Goal: Task Accomplishment & Management: Complete application form

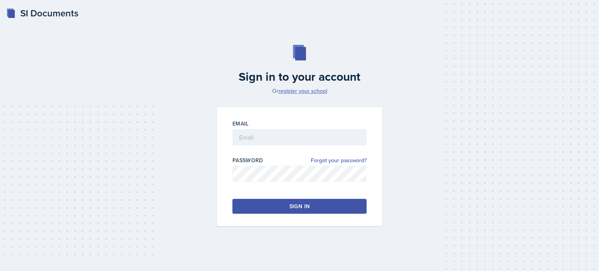
click at [288, 92] on link "register your school" at bounding box center [303, 91] width 49 height 8
click at [250, 130] on input "email" at bounding box center [300, 137] width 134 height 16
type input "[EMAIL_ADDRESS][DOMAIN_NAME]"
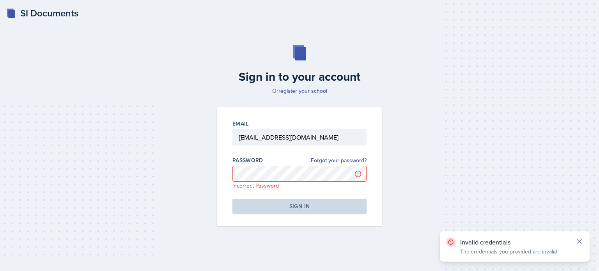
click at [580, 243] on icon at bounding box center [580, 242] width 8 height 8
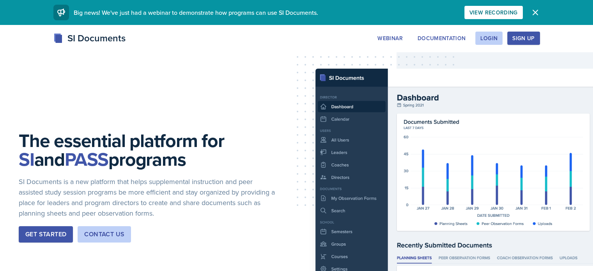
click at [535, 39] on div "Sign Up" at bounding box center [524, 38] width 22 height 6
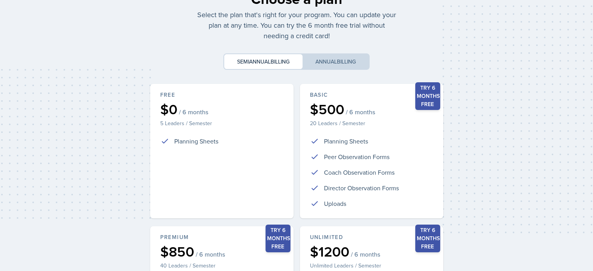
scroll to position [36, 0]
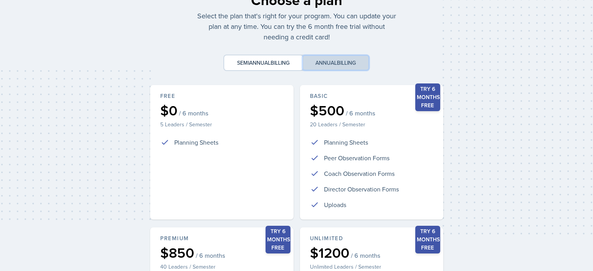
click at [359, 60] on button "Annual billing" at bounding box center [336, 62] width 66 height 15
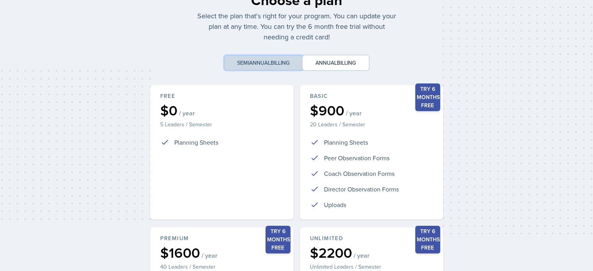
click at [282, 62] on span "billing" at bounding box center [280, 63] width 19 height 8
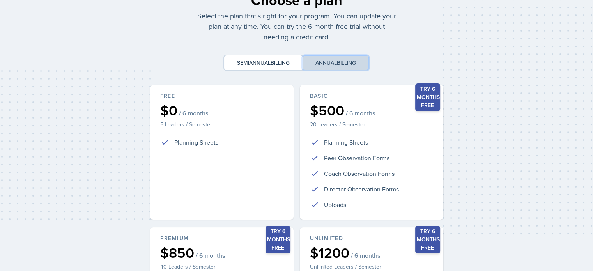
click at [335, 60] on button "Annual billing" at bounding box center [336, 62] width 66 height 15
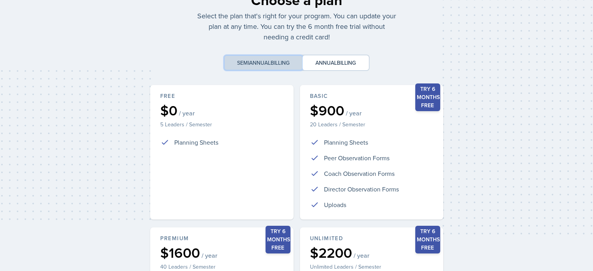
click at [295, 64] on button "Semiannual billing" at bounding box center [263, 62] width 78 height 15
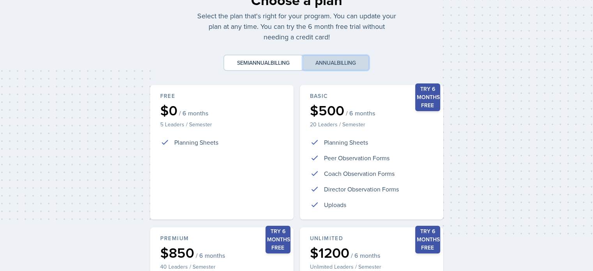
click at [340, 57] on button "Annual billing" at bounding box center [336, 62] width 66 height 15
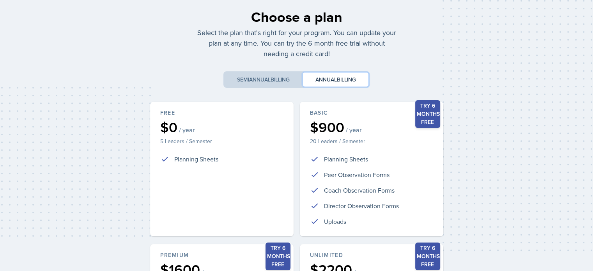
scroll to position [23, 0]
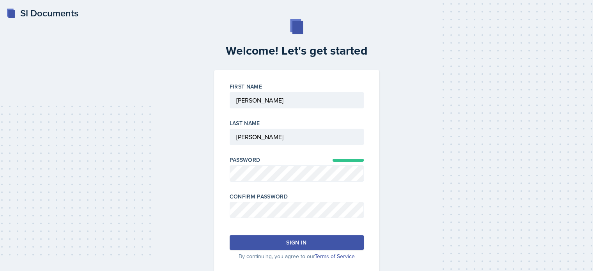
click at [306, 239] on div "Sign in" at bounding box center [296, 243] width 20 height 8
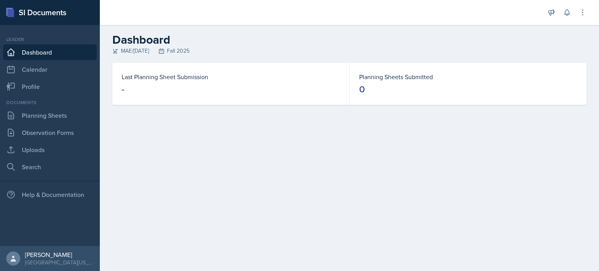
drag, startPoint x: 599, startPoint y: 0, endPoint x: 254, endPoint y: 174, distance: 385.8
click at [254, 174] on main "Dashboard MAE/[DATE] Fall 2025 Last Planning Sheet Submission - Planning Sheets…" at bounding box center [349, 148] width 499 height 246
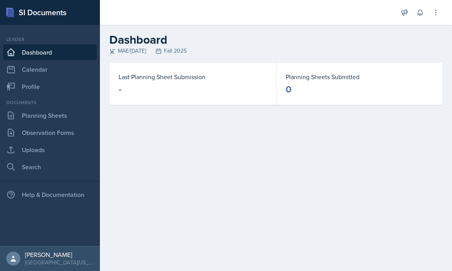
click at [412, 71] on div "Planning Sheets Submitted 0" at bounding box center [359, 84] width 166 height 42
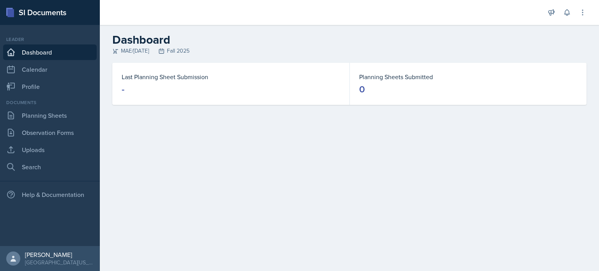
drag, startPoint x: 551, startPoint y: 0, endPoint x: 448, endPoint y: 44, distance: 112.1
click at [448, 44] on h2 "Dashboard" at bounding box center [349, 40] width 474 height 14
click at [47, 73] on link "Calendar" at bounding box center [50, 70] width 94 height 16
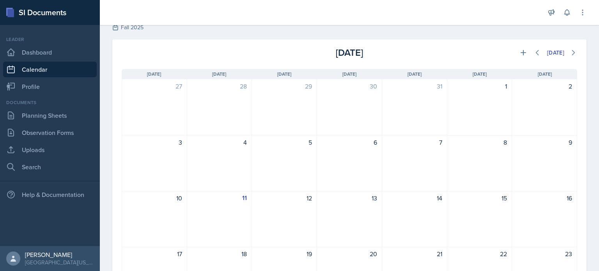
scroll to position [24, 0]
click at [570, 55] on icon at bounding box center [574, 52] width 8 height 8
click at [536, 56] on button at bounding box center [538, 52] width 14 height 14
click at [570, 49] on icon at bounding box center [574, 52] width 8 height 8
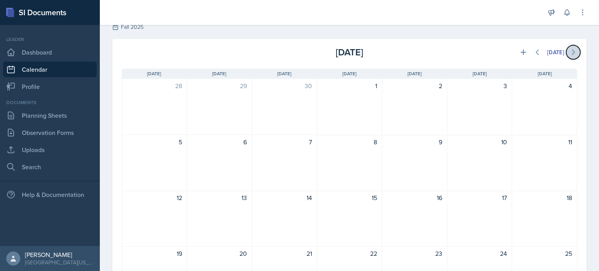
click at [570, 49] on icon at bounding box center [574, 52] width 8 height 8
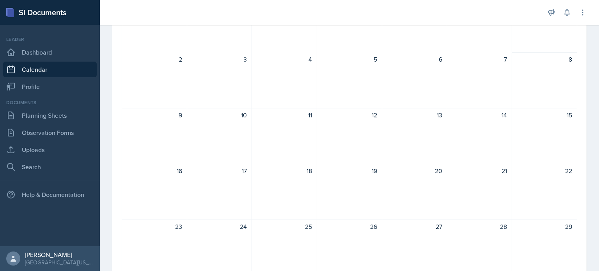
scroll to position [12, 0]
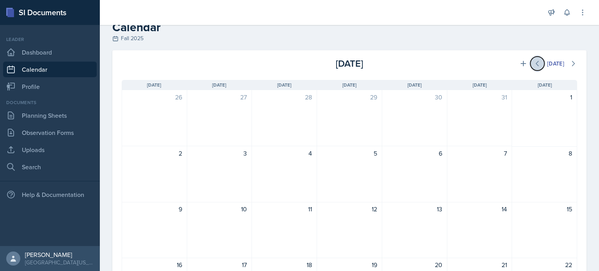
click at [537, 65] on icon at bounding box center [538, 63] width 2 height 5
click at [571, 62] on icon at bounding box center [574, 64] width 8 height 8
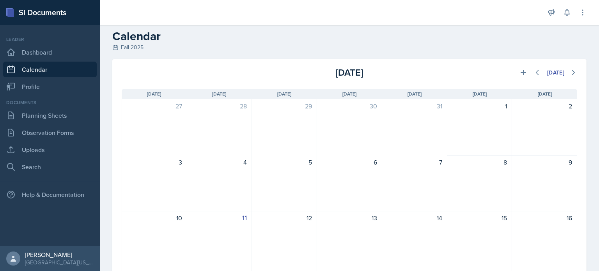
scroll to position [0, 0]
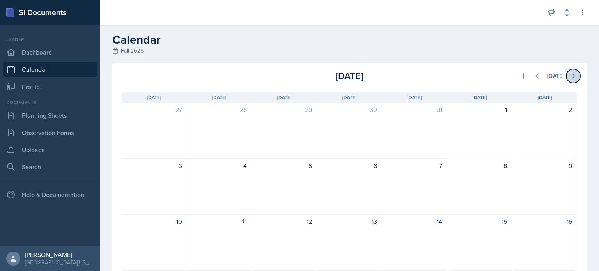
click at [573, 76] on icon at bounding box center [574, 76] width 2 height 5
click at [570, 76] on icon at bounding box center [574, 76] width 8 height 8
click at [534, 79] on icon at bounding box center [538, 76] width 8 height 8
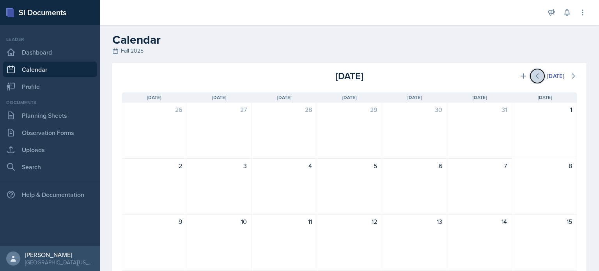
click at [534, 79] on icon at bounding box center [538, 76] width 8 height 8
click at [31, 52] on link "Dashboard" at bounding box center [50, 52] width 94 height 16
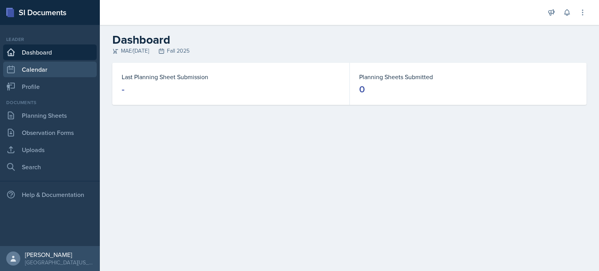
click at [34, 65] on link "Calendar" at bounding box center [50, 70] width 94 height 16
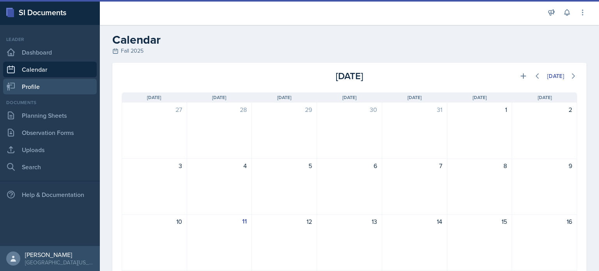
click at [38, 82] on link "Profile" at bounding box center [50, 87] width 94 height 16
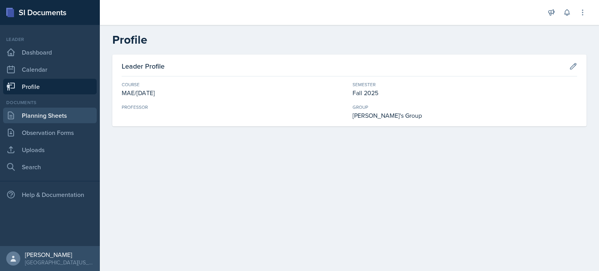
click at [48, 115] on link "Planning Sheets" at bounding box center [50, 116] width 94 height 16
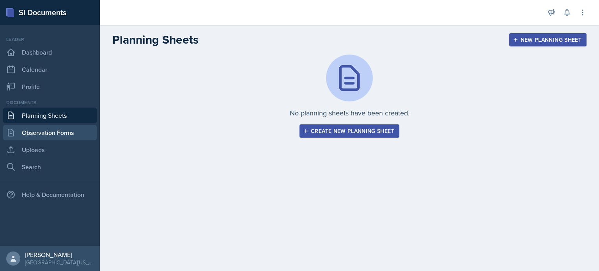
click at [43, 134] on link "Observation Forms" at bounding box center [50, 133] width 94 height 16
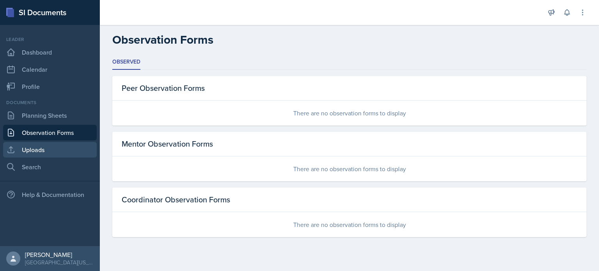
click at [44, 148] on link "Uploads" at bounding box center [50, 150] width 94 height 16
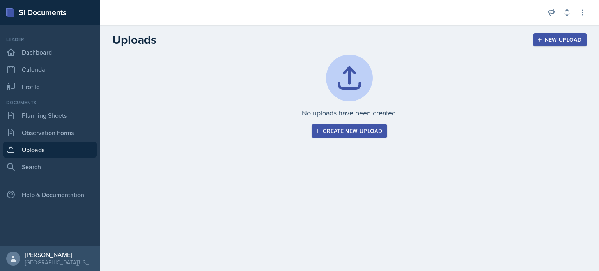
click at [44, 60] on div "Leader Dashboard Calendar Profile" at bounding box center [50, 65] width 94 height 59
click at [41, 65] on link "Calendar" at bounding box center [50, 70] width 94 height 16
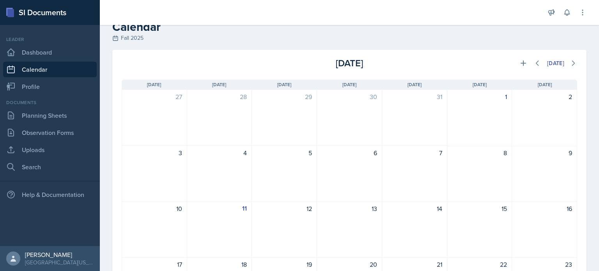
scroll to position [19, 0]
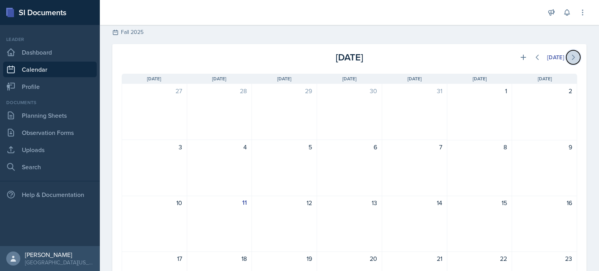
click at [570, 58] on icon at bounding box center [574, 57] width 8 height 8
click at [570, 59] on icon at bounding box center [574, 57] width 8 height 8
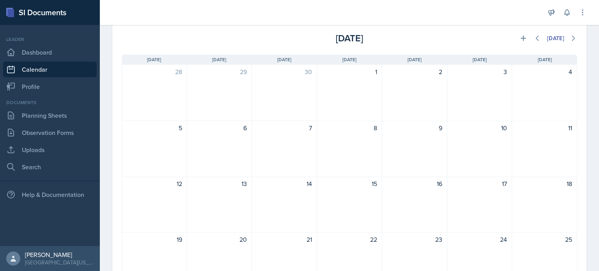
scroll to position [37, 0]
click at [45, 53] on link "Dashboard" at bounding box center [50, 52] width 94 height 16
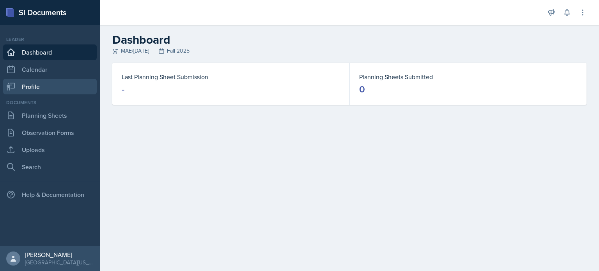
click at [32, 90] on link "Profile" at bounding box center [50, 87] width 94 height 16
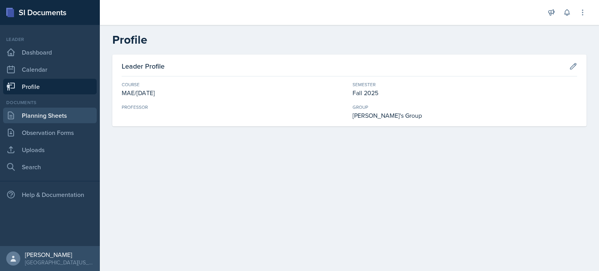
click at [50, 115] on link "Planning Sheets" at bounding box center [50, 116] width 94 height 16
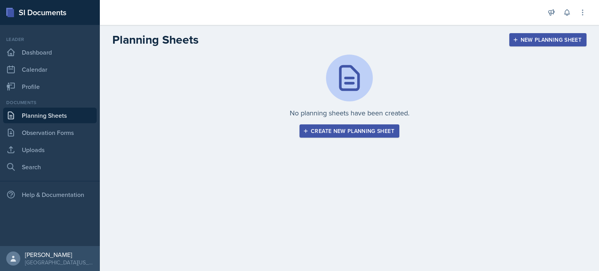
click at [362, 134] on div "Create new planning sheet" at bounding box center [350, 131] width 90 height 6
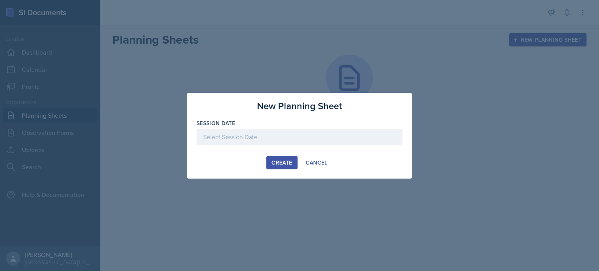
click at [319, 140] on div at bounding box center [300, 137] width 206 height 16
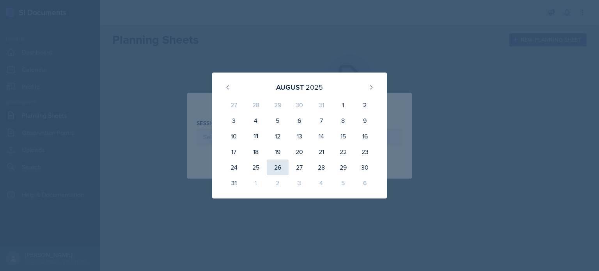
click at [281, 162] on div "26" at bounding box center [278, 168] width 22 height 16
type input "August 26th, 2025"
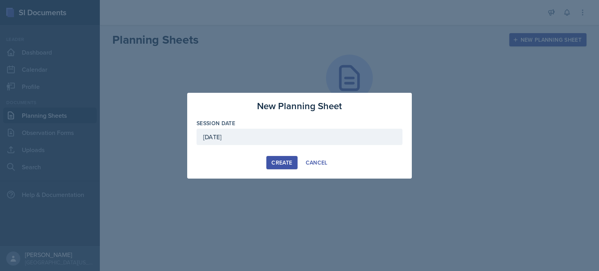
click at [281, 162] on div "Create" at bounding box center [282, 163] width 21 height 6
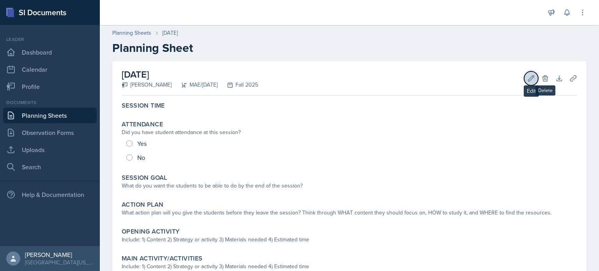
click at [529, 80] on button "Edit" at bounding box center [531, 78] width 14 height 14
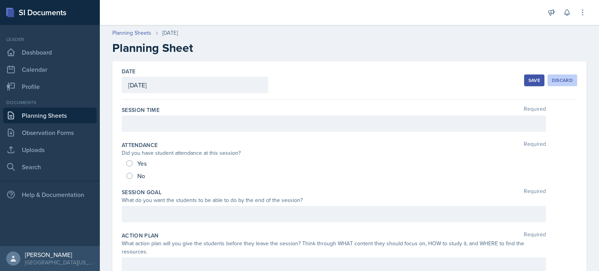
click at [556, 80] on div "Discard" at bounding box center [562, 80] width 21 height 6
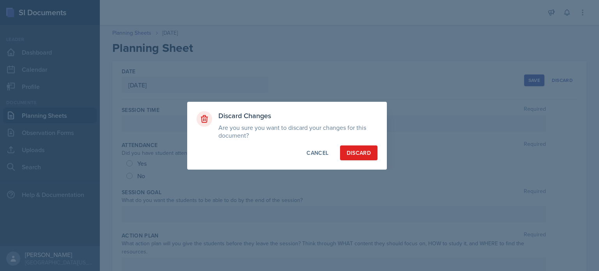
click at [363, 144] on div "Discard Changes Are you sure you want to discard your changes for this document…" at bounding box center [287, 136] width 200 height 68
click at [366, 153] on div "Discard" at bounding box center [359, 153] width 24 height 8
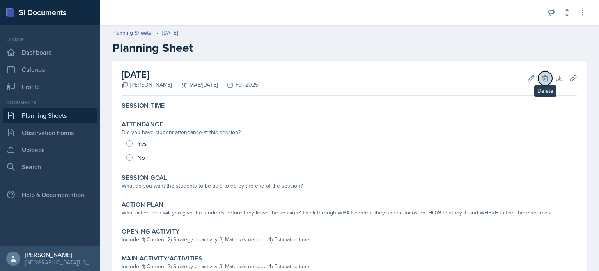
click at [542, 79] on icon at bounding box center [546, 79] width 8 height 8
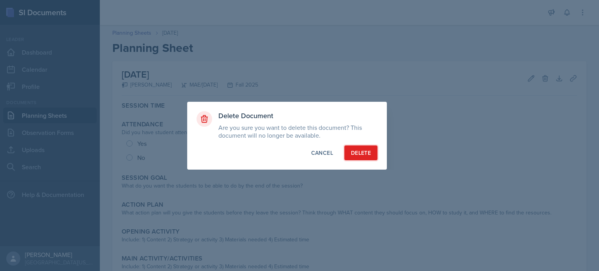
click at [366, 153] on div "Delete" at bounding box center [361, 153] width 20 height 8
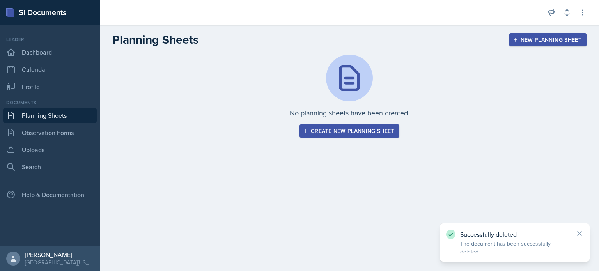
click at [343, 123] on div "No planning sheets have been created. Create new planning sheet" at bounding box center [349, 96] width 474 height 83
click at [329, 135] on button "Create new planning sheet" at bounding box center [350, 130] width 100 height 13
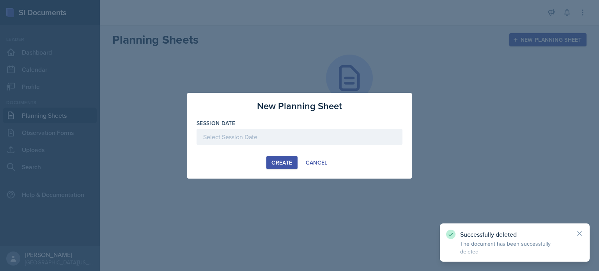
click at [274, 137] on div at bounding box center [300, 137] width 206 height 16
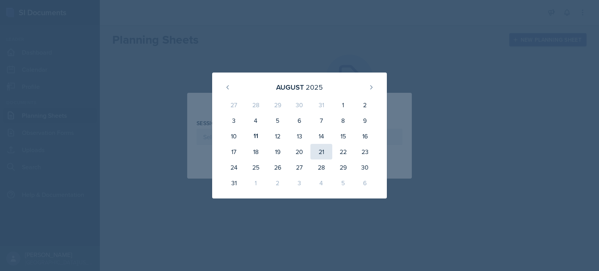
click at [320, 149] on div "21" at bounding box center [322, 152] width 22 height 16
type input "August 21st, 2025"
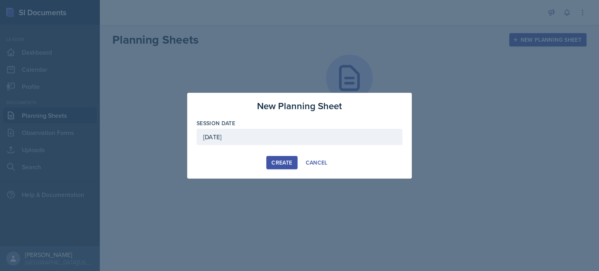
click at [282, 165] on div "Create" at bounding box center [282, 163] width 21 height 6
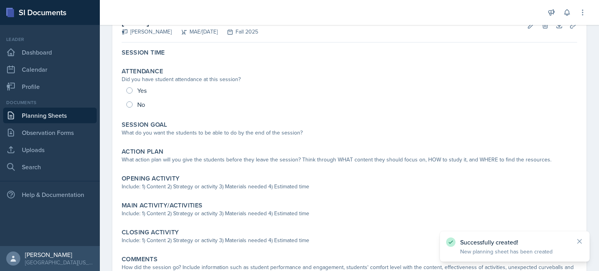
scroll to position [53, 0]
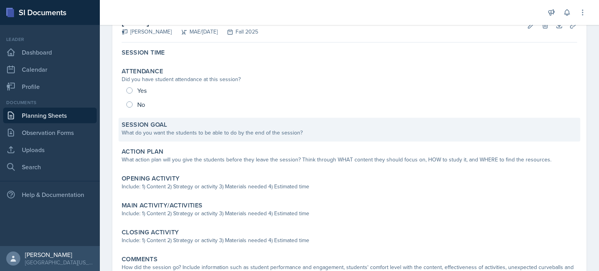
click at [281, 134] on div "What do you want the students to be able to do by the end of the session?" at bounding box center [350, 133] width 456 height 8
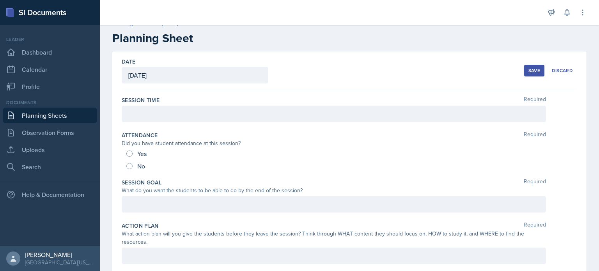
scroll to position [0, 0]
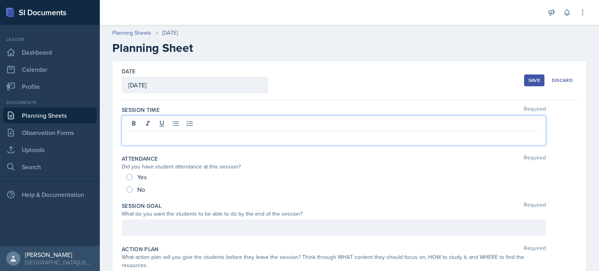
click at [332, 121] on div at bounding box center [334, 130] width 425 height 30
click at [313, 69] on div "Date August 21st, 2025 August 2025 27 28 29 30 31 1 2 3 4 5 6 7 8 9 10 11 12 13…" at bounding box center [350, 80] width 456 height 39
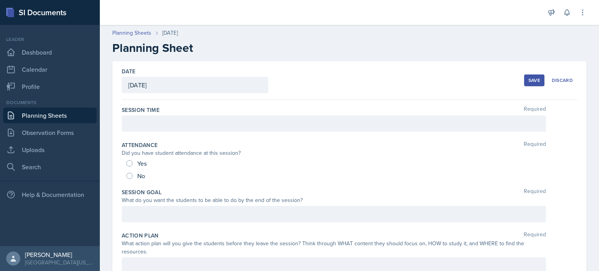
click at [296, 125] on div at bounding box center [334, 123] width 425 height 16
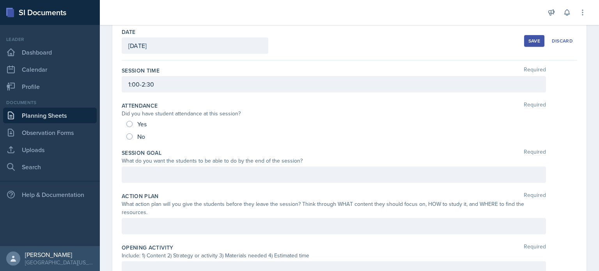
scroll to position [35, 0]
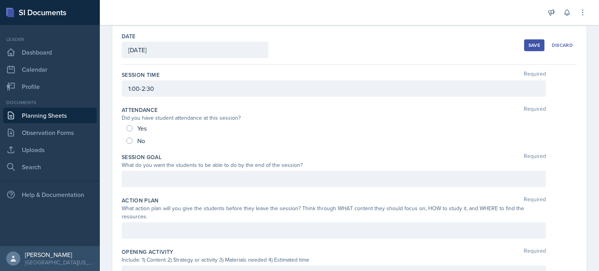
click at [131, 124] on div "Yes" at bounding box center [137, 128] width 22 height 12
click at [130, 125] on input "Yes" at bounding box center [129, 128] width 6 height 6
radio input "true"
click at [170, 183] on div at bounding box center [334, 179] width 425 height 16
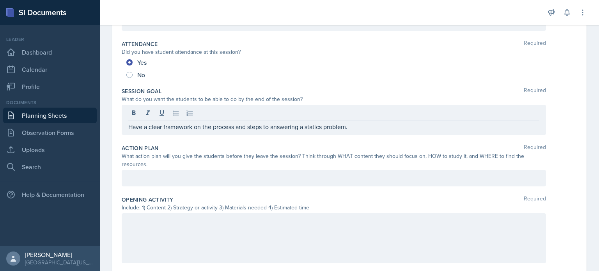
scroll to position [104, 0]
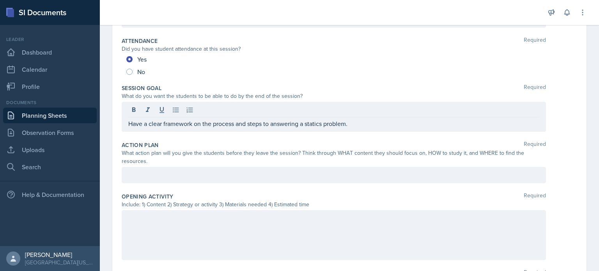
click at [362, 174] on div at bounding box center [334, 175] width 425 height 16
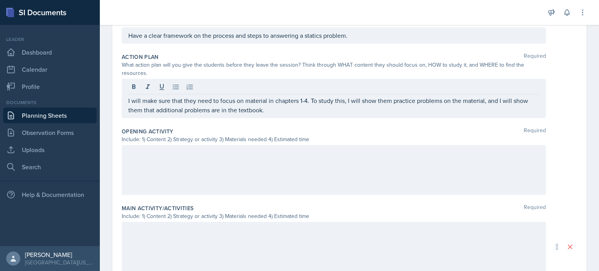
scroll to position [197, 0]
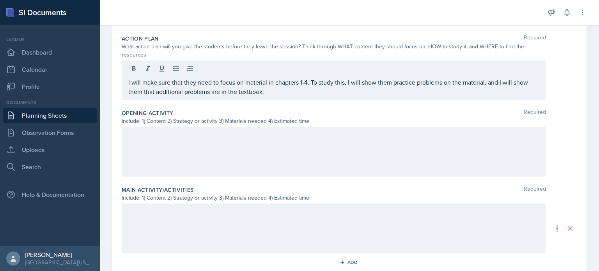
click at [244, 122] on div "Include: 1) Content 2) Strategy or activity 3) Materials needed 4) Estimated ti…" at bounding box center [334, 121] width 425 height 8
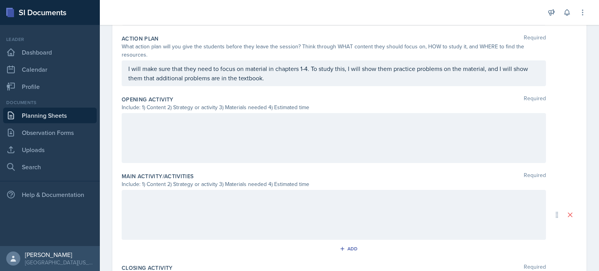
click at [140, 124] on div at bounding box center [334, 138] width 425 height 50
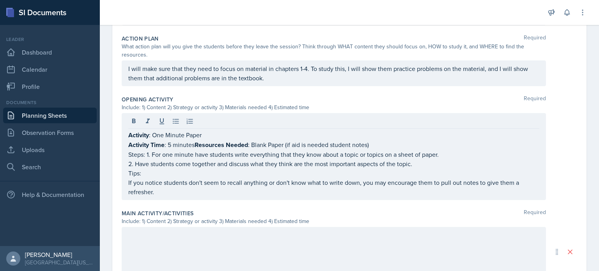
click at [181, 238] on div at bounding box center [334, 252] width 425 height 50
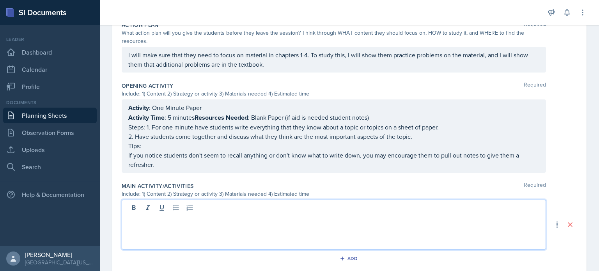
scroll to position [231, 0]
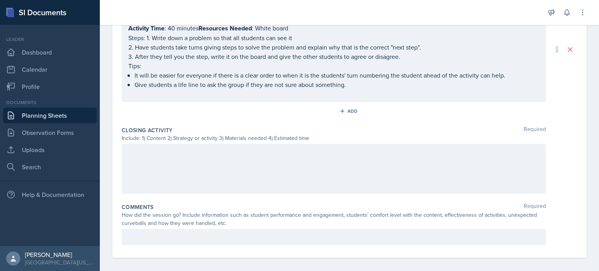
click at [382, 192] on div "Closing Activity Required Include: 1) Content 2) Strategy or activity 3) Materi…" at bounding box center [350, 161] width 456 height 77
click at [317, 169] on div at bounding box center [334, 169] width 425 height 50
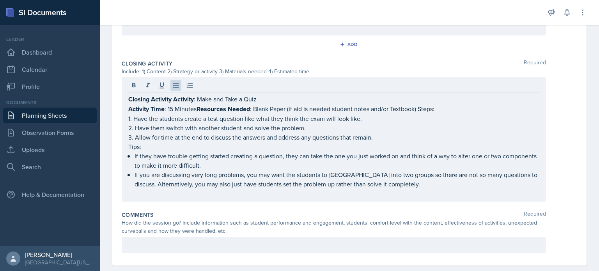
scroll to position [472, 0]
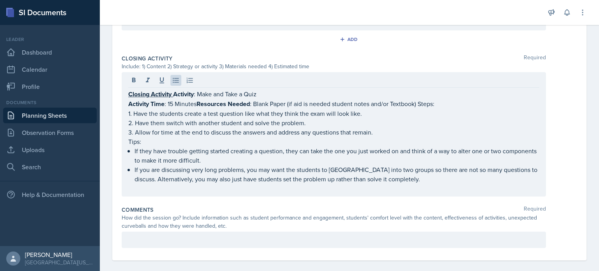
click at [409, 223] on div "How did the session go? Include information such as student performance and eng…" at bounding box center [334, 222] width 425 height 16
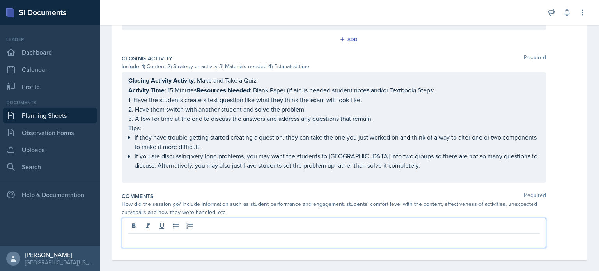
click at [311, 231] on div at bounding box center [334, 233] width 425 height 30
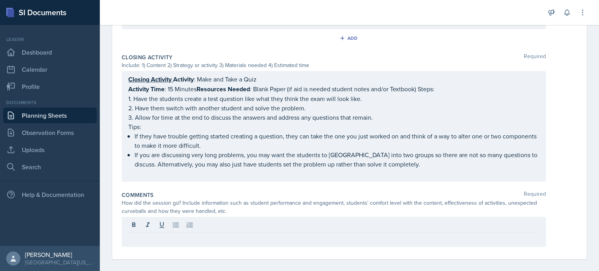
scroll to position [476, 0]
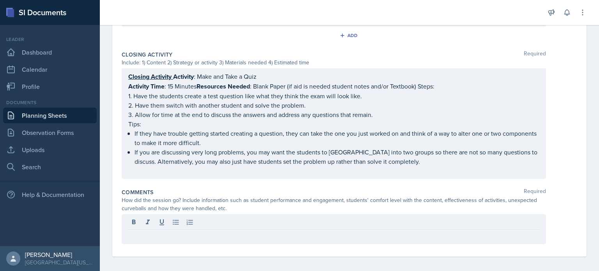
click at [317, 231] on p at bounding box center [333, 235] width 411 height 9
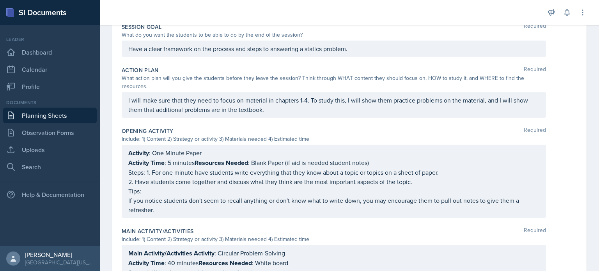
scroll to position [0, 0]
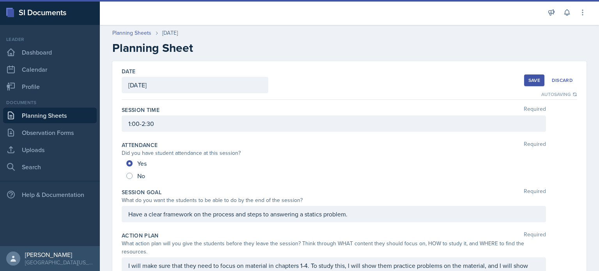
drag, startPoint x: 534, startPoint y: 73, endPoint x: 553, endPoint y: 59, distance: 23.6
click at [553, 59] on header "Planning Sheets Aug 21st, 2025 Planning Sheet" at bounding box center [349, 42] width 499 height 42
click at [529, 82] on div "Save" at bounding box center [535, 80] width 12 height 6
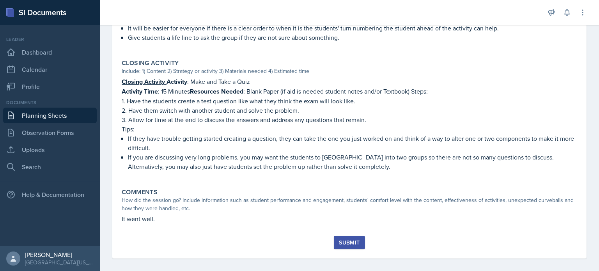
scroll to position [404, 0]
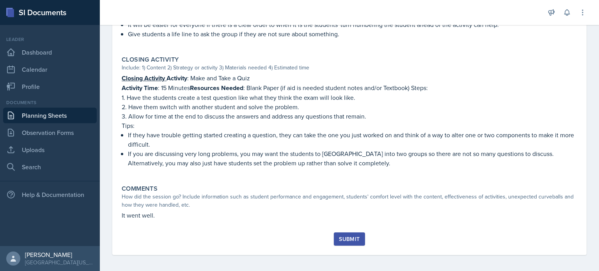
click at [347, 233] on button "Submit" at bounding box center [349, 239] width 31 height 13
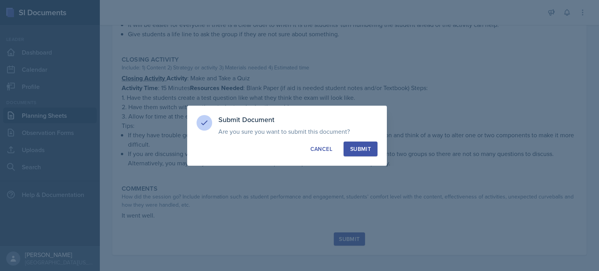
click at [365, 153] on button "Submit" at bounding box center [361, 149] width 34 height 15
radio input "true"
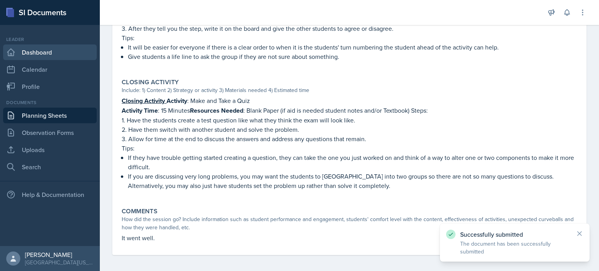
click at [46, 57] on link "Dashboard" at bounding box center [50, 52] width 94 height 16
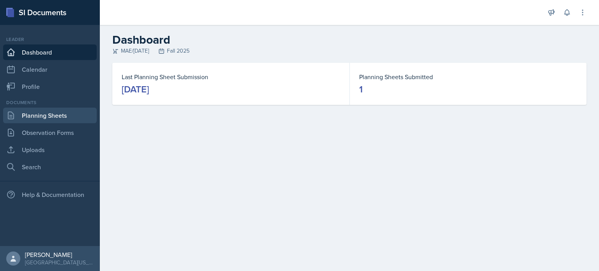
click at [46, 117] on link "Planning Sheets" at bounding box center [50, 116] width 94 height 16
